Goal: Task Accomplishment & Management: Use online tool/utility

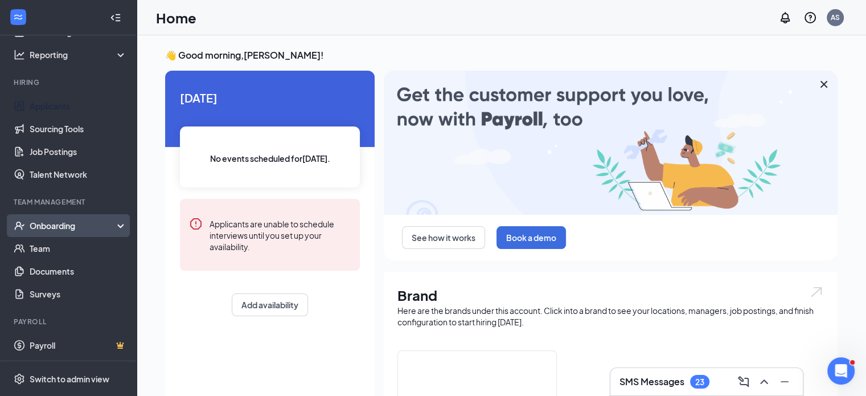
scroll to position [72, 0]
click at [81, 220] on div "Onboarding" at bounding box center [74, 224] width 88 height 11
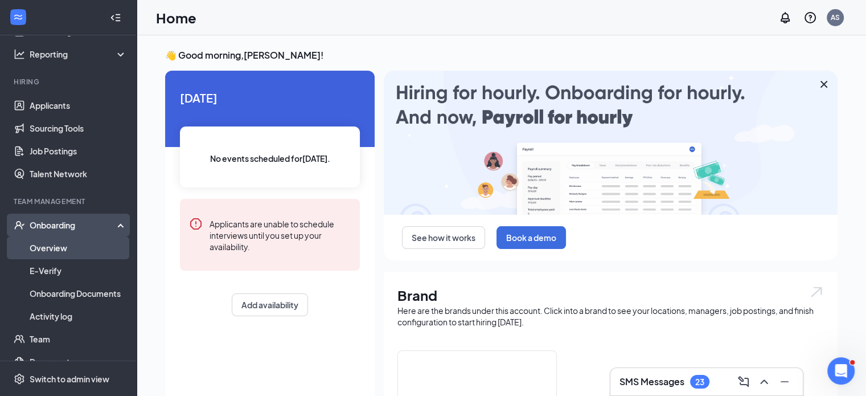
click at [85, 251] on link "Overview" at bounding box center [78, 247] width 97 height 23
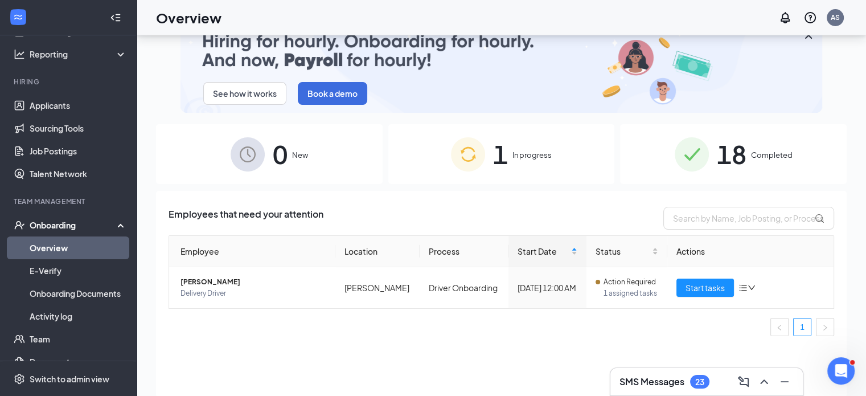
scroll to position [51, 0]
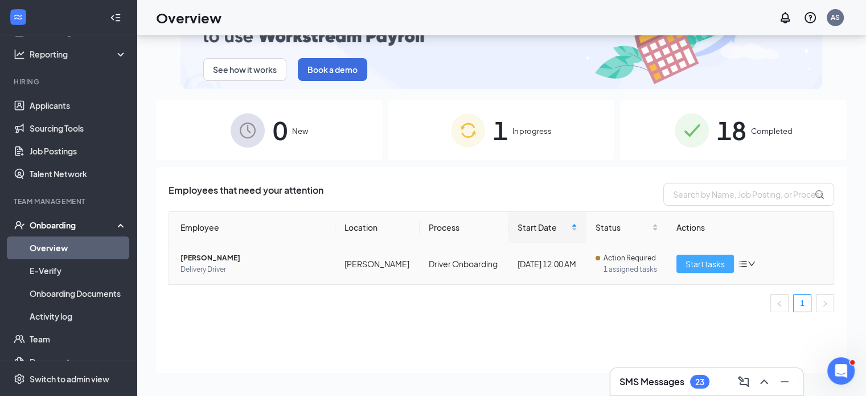
click at [676, 273] on button "Start tasks" at bounding box center [705, 264] width 58 height 18
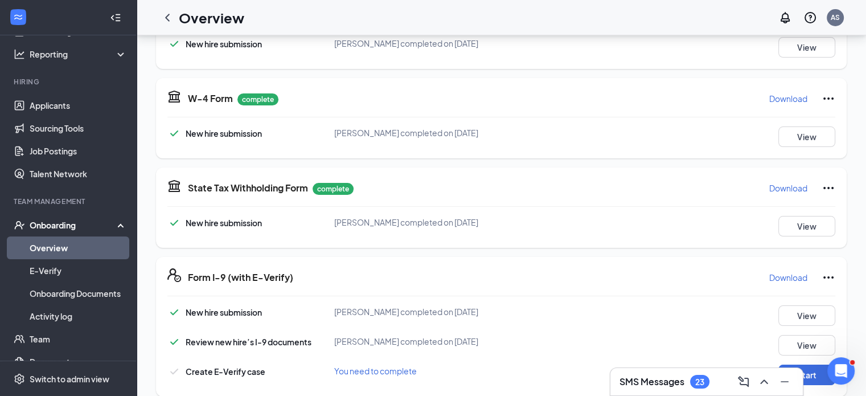
scroll to position [114, 0]
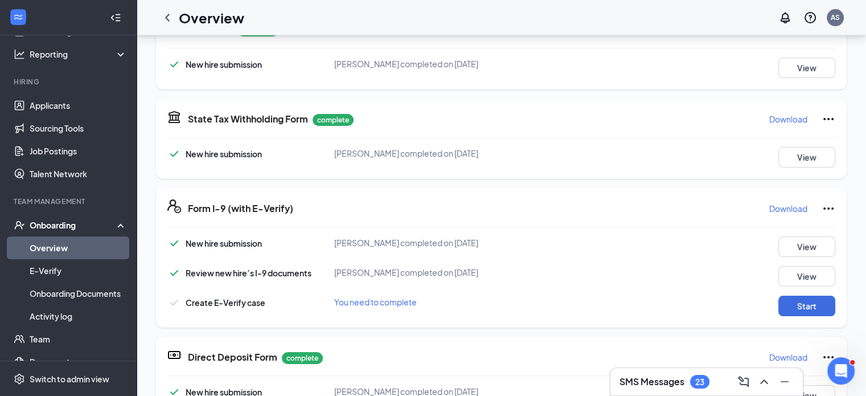
click at [103, 222] on div "Onboarding" at bounding box center [74, 224] width 88 height 11
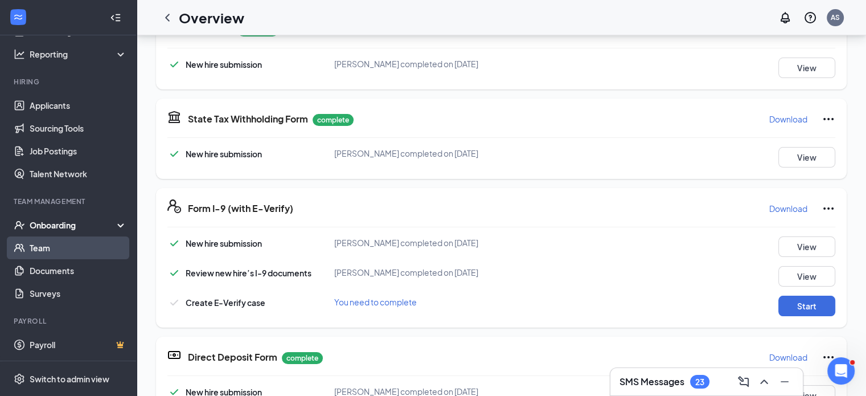
click at [83, 251] on link "Team" at bounding box center [78, 247] width 97 height 23
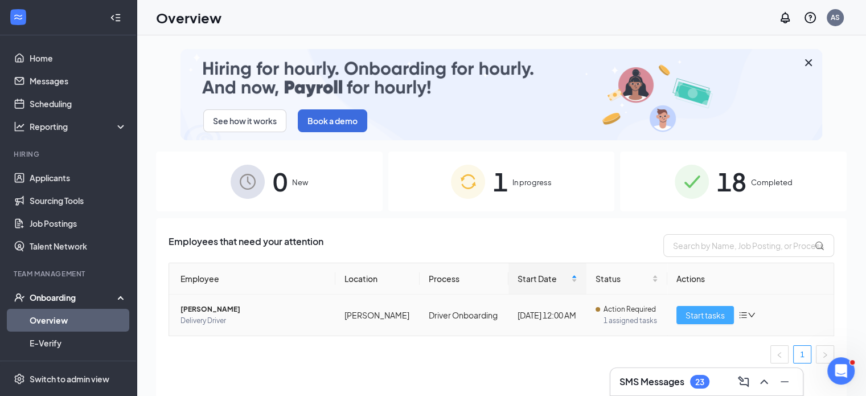
click at [692, 321] on span "Start tasks" at bounding box center [705, 315] width 39 height 13
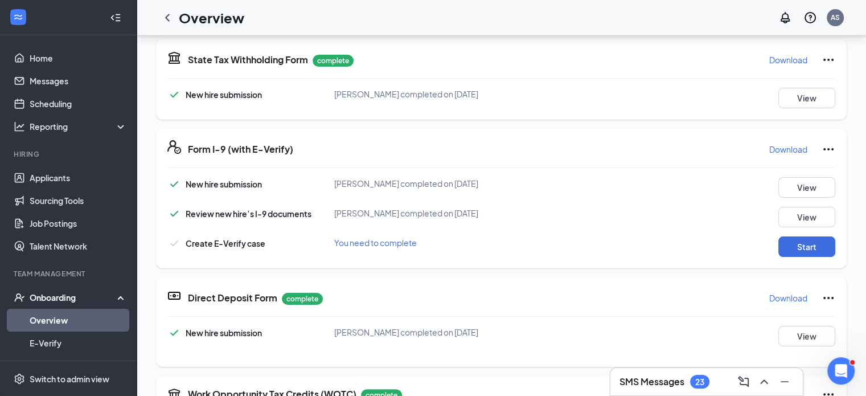
scroll to position [179, 0]
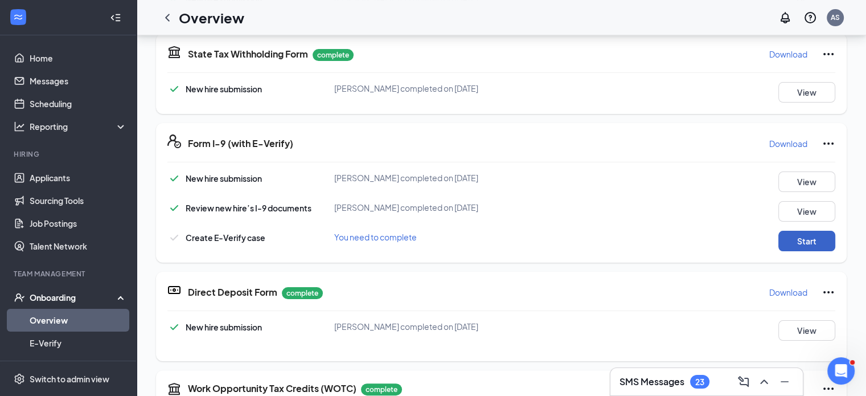
click at [789, 244] on button "Start" at bounding box center [806, 241] width 57 height 20
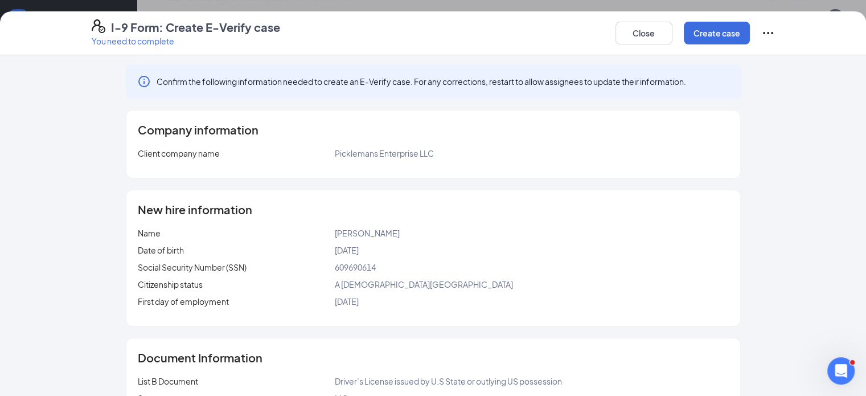
scroll to position [0, 0]
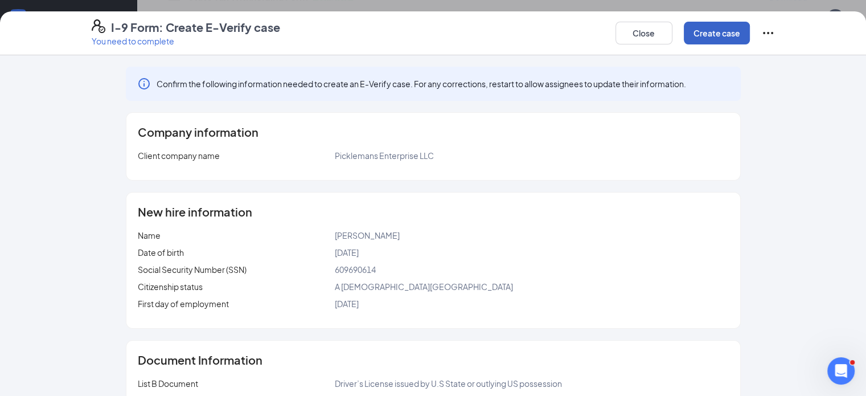
click at [750, 30] on button "Create case" at bounding box center [717, 33] width 66 height 23
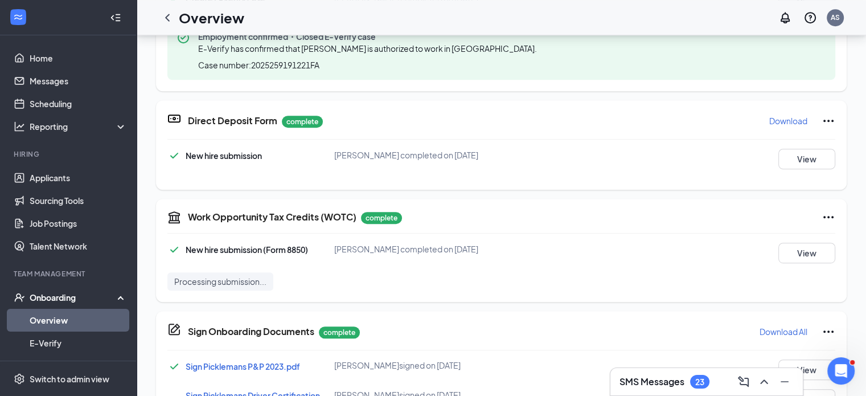
scroll to position [7, 0]
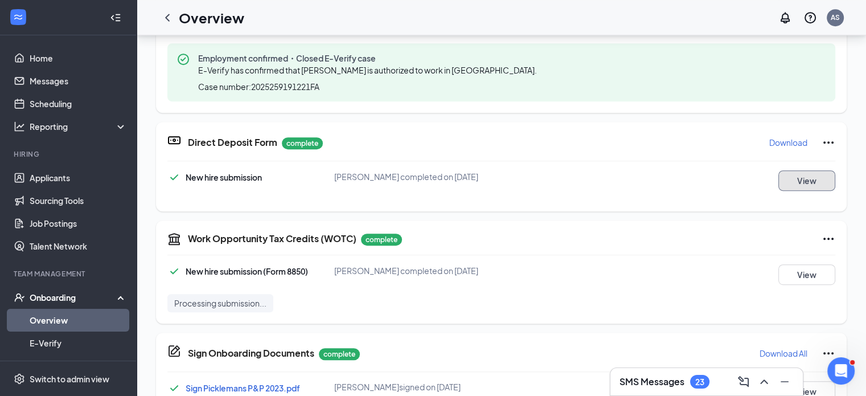
click at [790, 178] on button "View" at bounding box center [806, 180] width 57 height 20
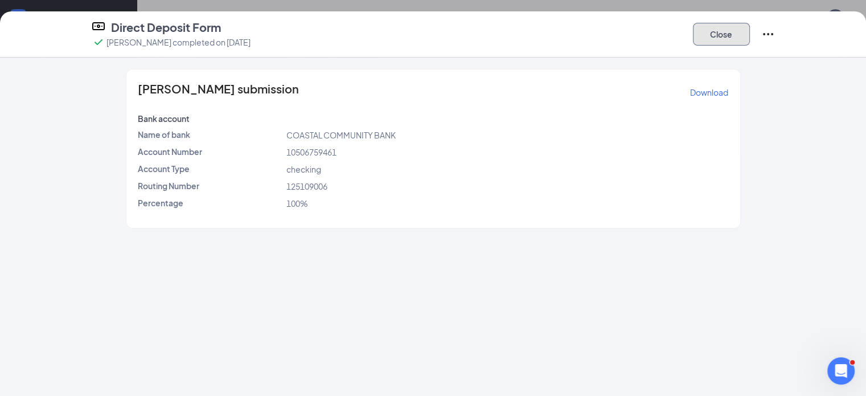
click at [750, 38] on button "Close" at bounding box center [721, 34] width 57 height 23
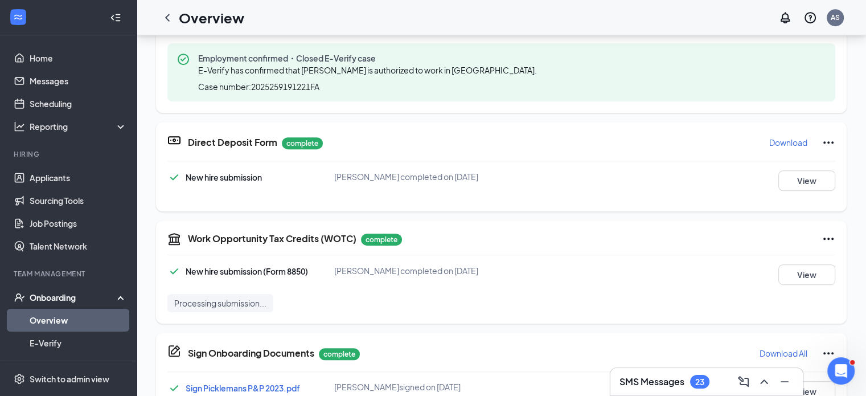
click at [87, 293] on div "Onboarding" at bounding box center [74, 297] width 88 height 11
